Goal: Transaction & Acquisition: Purchase product/service

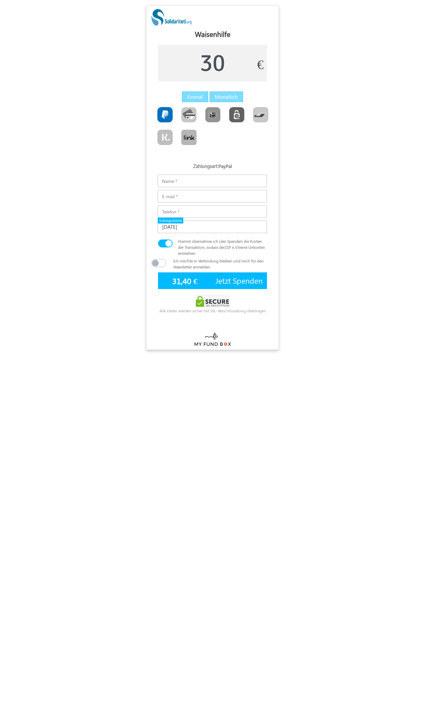
scroll to position [3, 3]
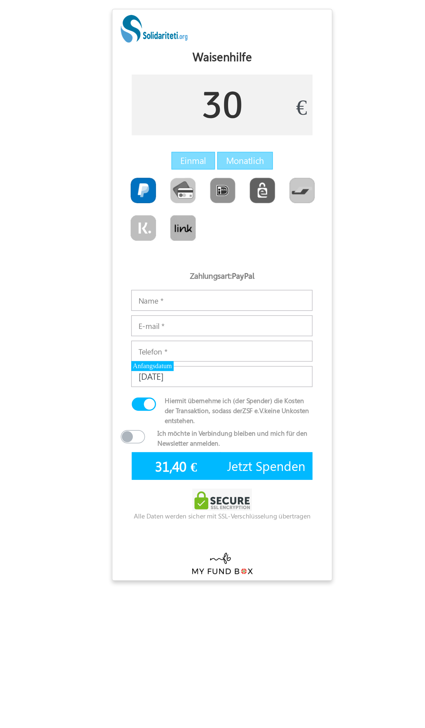
click at [174, 66] on input "30" at bounding box center [212, 63] width 109 height 37
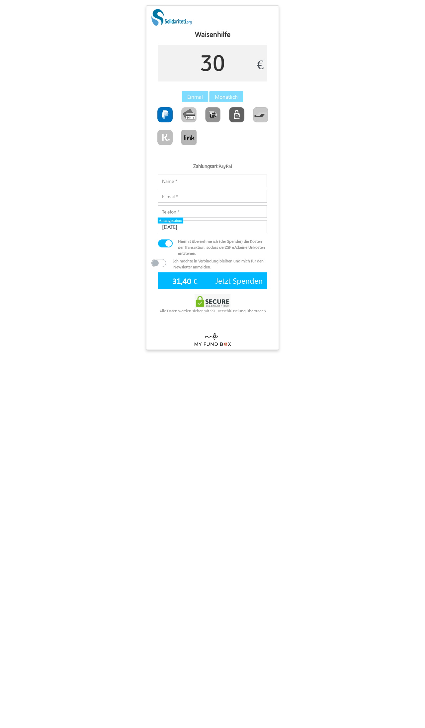
type input "3"
type input "90"
type input "93,50 €"
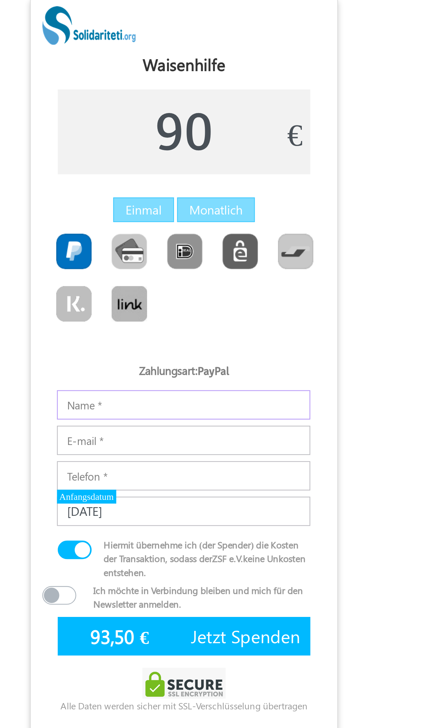
click at [158, 174] on input "Notizen" at bounding box center [212, 180] width 109 height 13
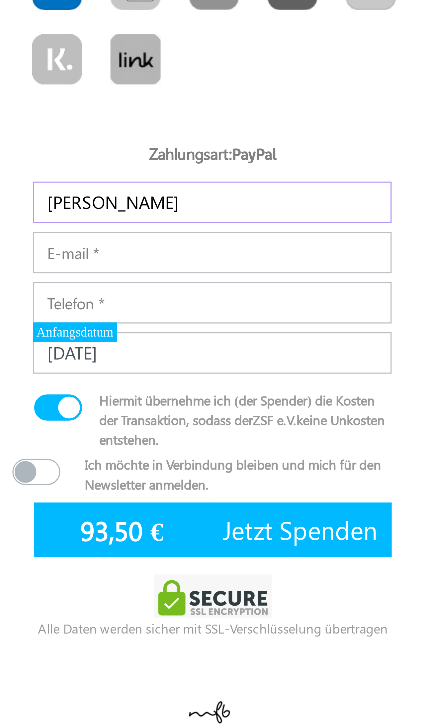
type input "J"
type input "[PERSON_NAME]"
click at [158, 190] on input "E-mail" at bounding box center [212, 196] width 109 height 13
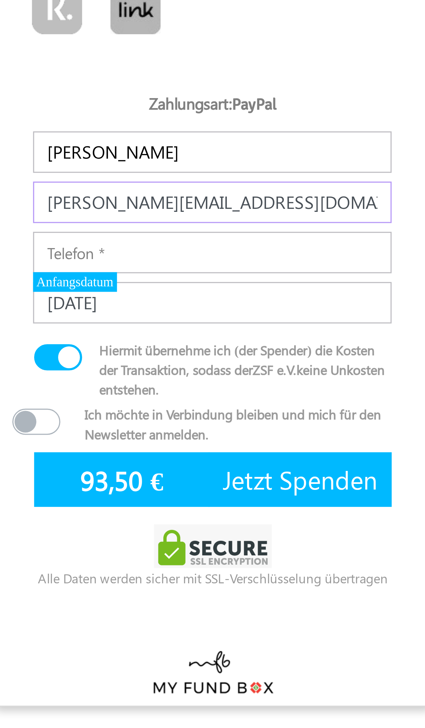
type input "[PERSON_NAME][EMAIL_ADDRESS][DOMAIN_NAME]"
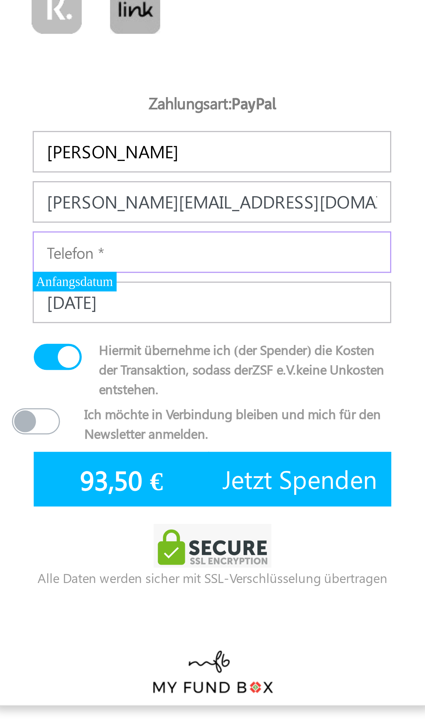
click at [158, 205] on input "Telefon" at bounding box center [212, 211] width 109 height 13
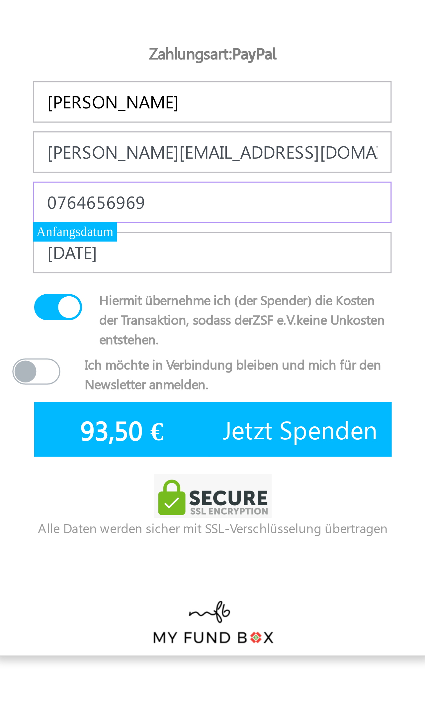
type input "0764656969"
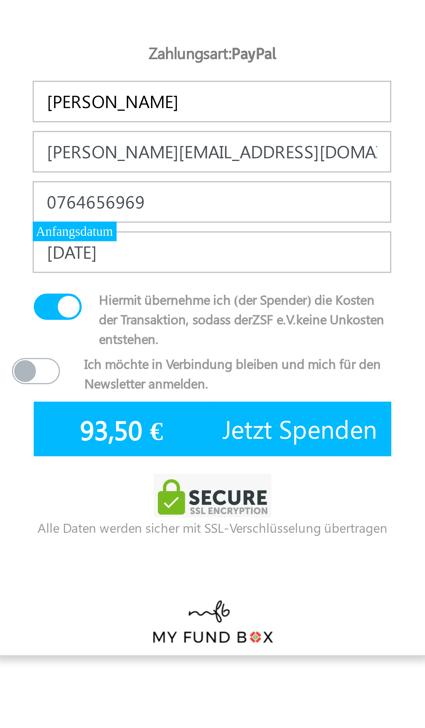
click at [216, 275] on span "Jetzt Spenden" at bounding box center [239, 280] width 47 height 10
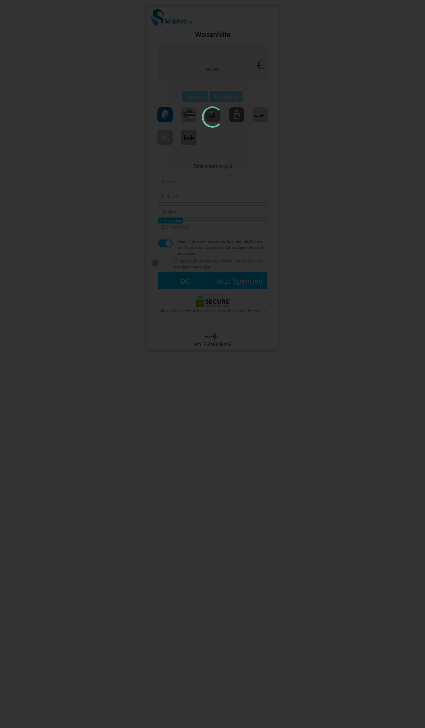
type input "30"
type input "[DATE]"
type input "31,40 €"
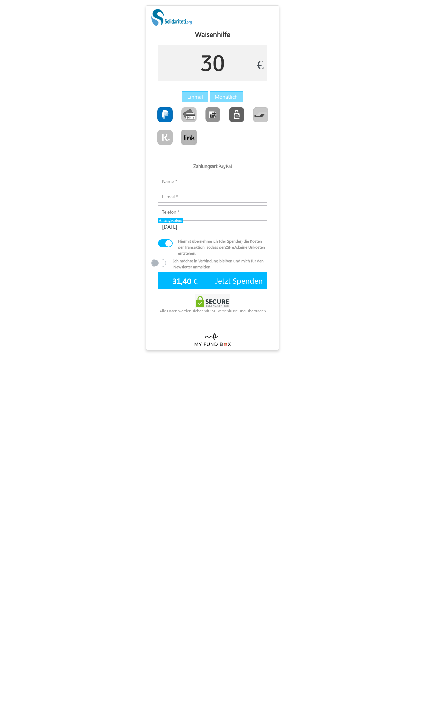
click at [242, 68] on input "30" at bounding box center [212, 63] width 109 height 37
type input "3"
type input "90"
type input "93,50 €"
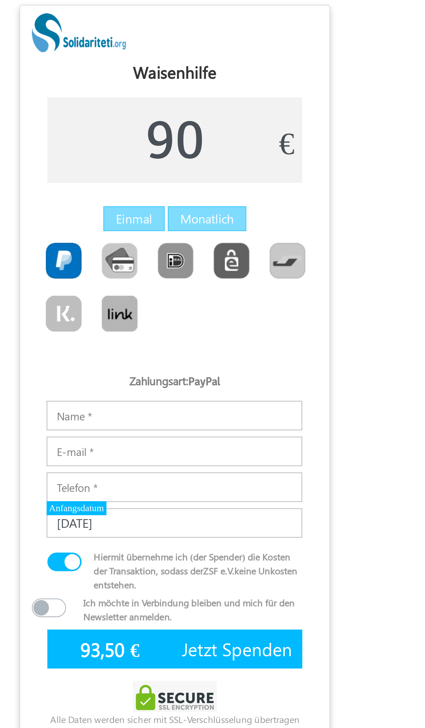
click at [181, 111] on img "Toolbar with button groups" at bounding box center [188, 114] width 15 height 15
click at [181, 111] on input "Toolbar with button groups" at bounding box center [183, 109] width 4 height 4
radio input "true"
type input "93,40 €"
